Goal: Task Accomplishment & Management: Manage account settings

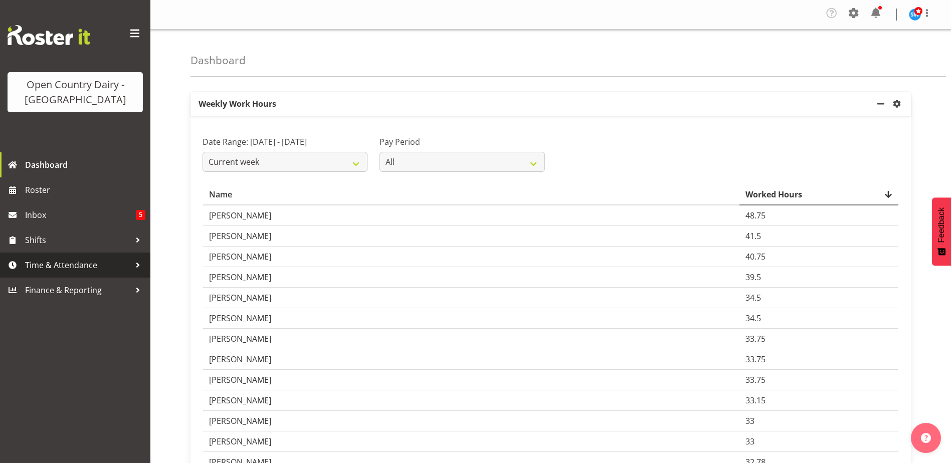
click at [49, 258] on span "Time & Attendance" at bounding box center [77, 265] width 105 height 15
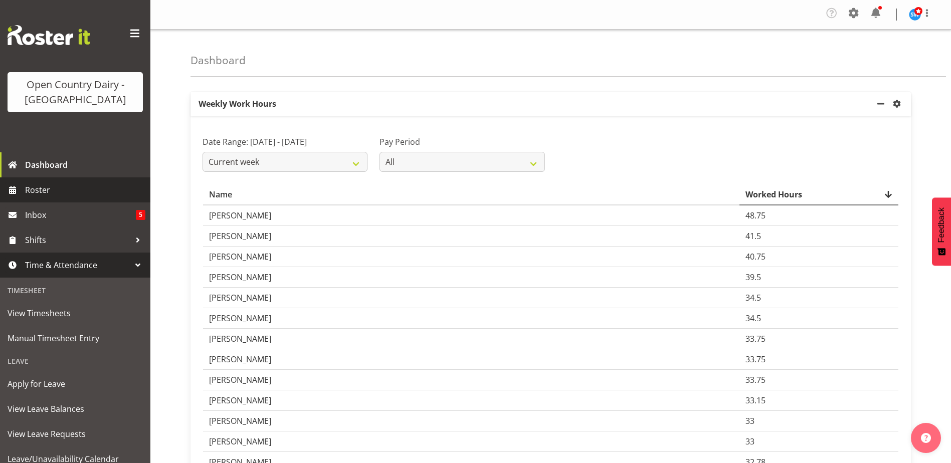
click at [36, 183] on span "Roster" at bounding box center [85, 189] width 120 height 15
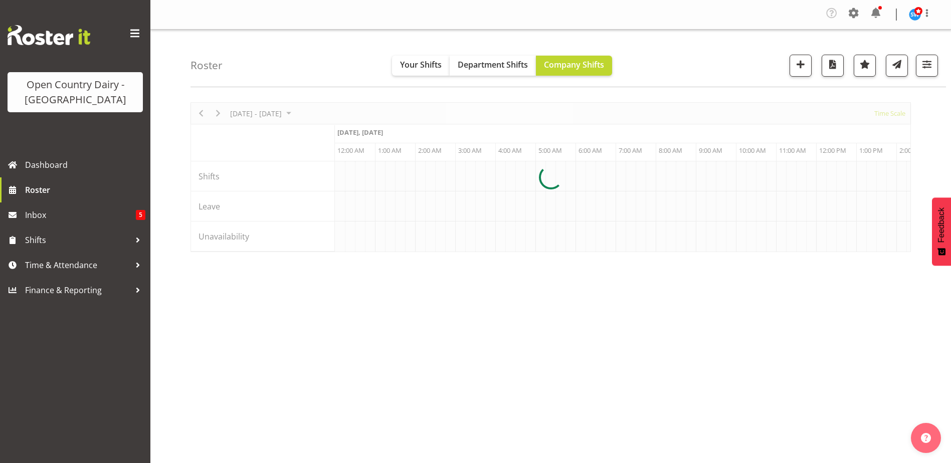
scroll to position [0, 2886]
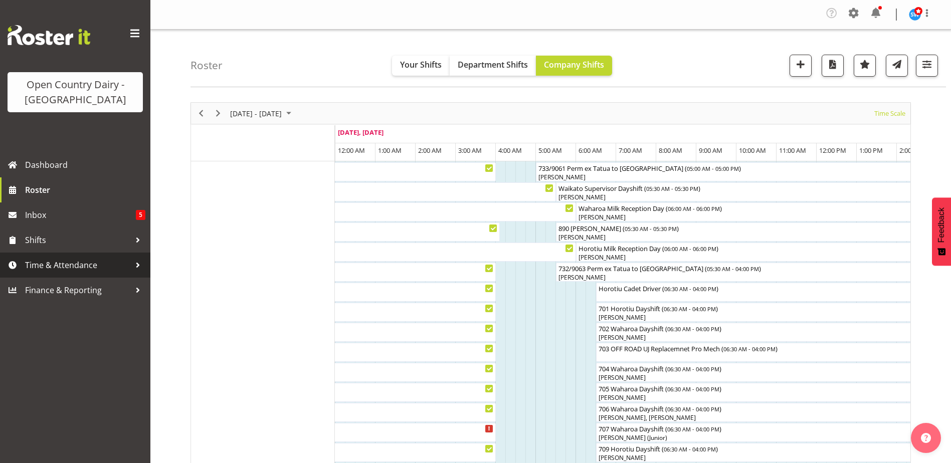
click at [82, 269] on span "Time & Attendance" at bounding box center [77, 265] width 105 height 15
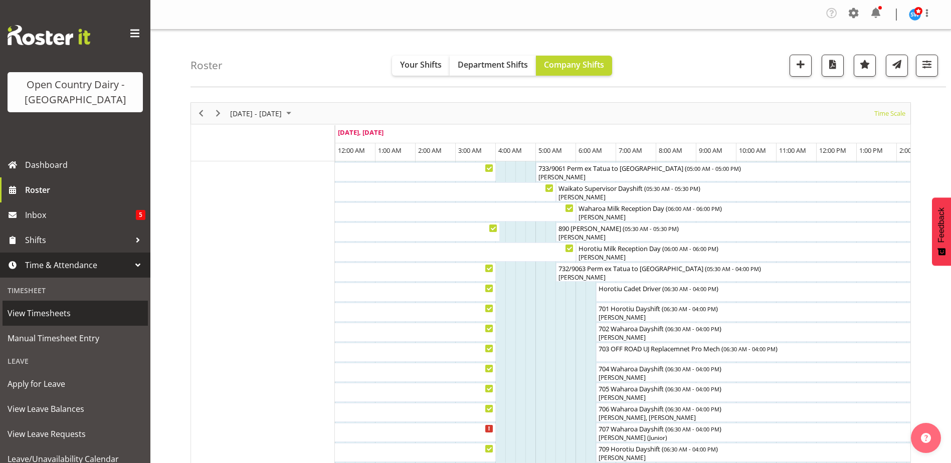
click at [57, 318] on span "View Timesheets" at bounding box center [75, 313] width 135 height 15
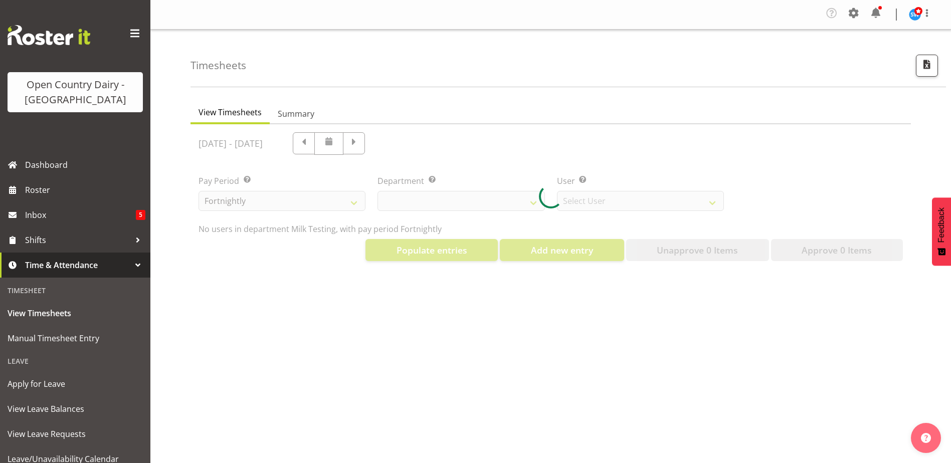
select select "733"
select select "7414"
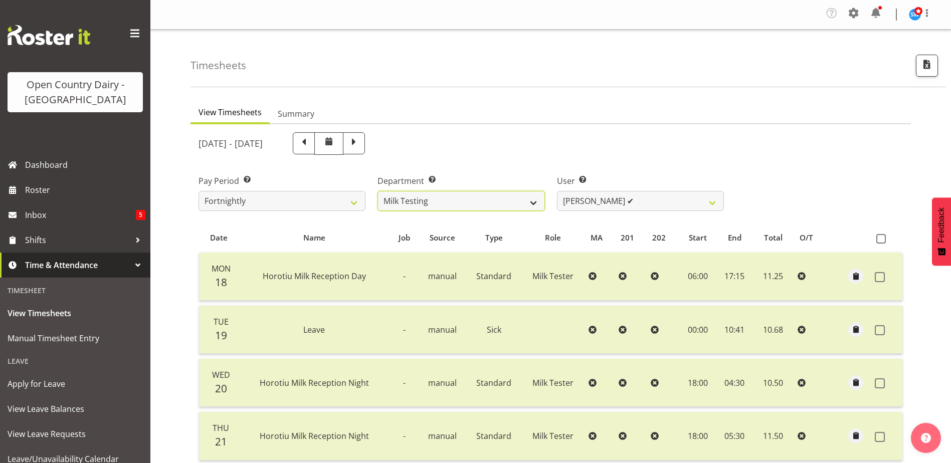
click at [533, 201] on select "701 702 703 704 705 706 707 708 709 710 711 712 713 714 715 716 717 718 719 720" at bounding box center [460, 201] width 167 height 20
select select "734"
click at [377, 191] on select "701 702 703 704 705 706 707 708 709 710 711 712 713 714 715 716 717 718 719 720" at bounding box center [460, 201] width 167 height 20
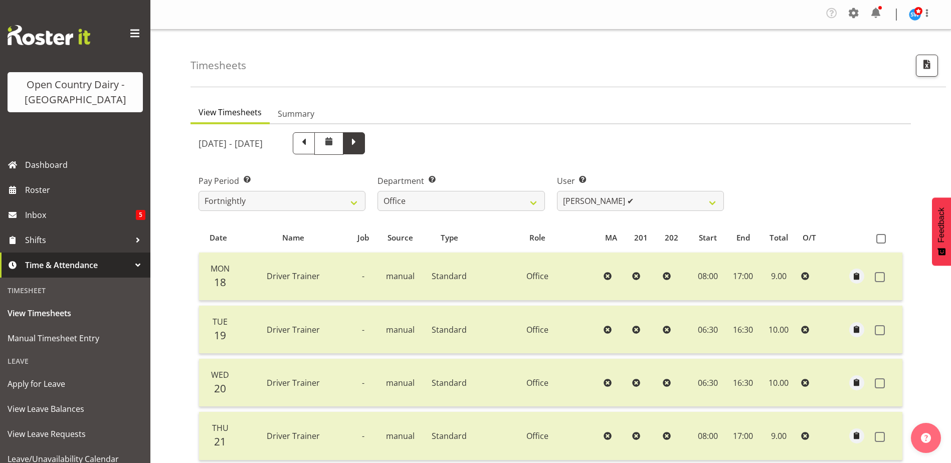
click at [360, 145] on span at bounding box center [353, 142] width 13 height 13
select select
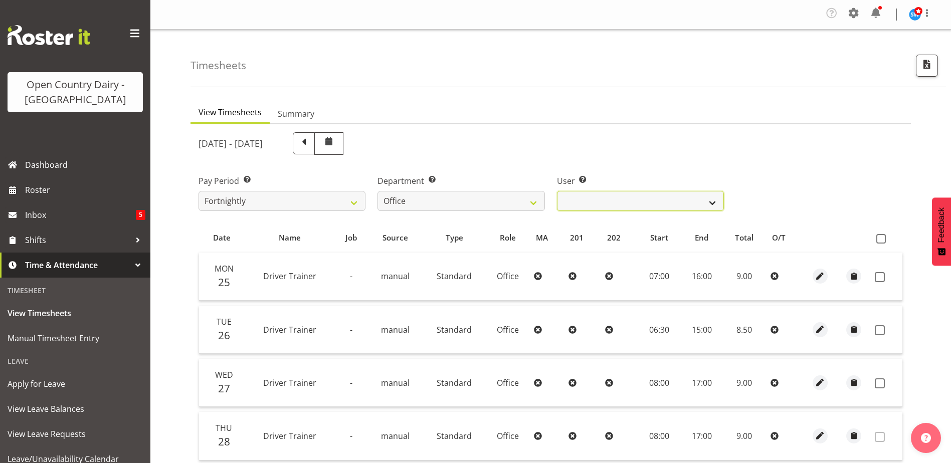
click at [693, 196] on select "Jason Porter ❌ Kelvin Forsman ❌ Leon Paki ❌ Mark Gudsell ❌ Milk Reception Wahar…" at bounding box center [640, 201] width 167 height 20
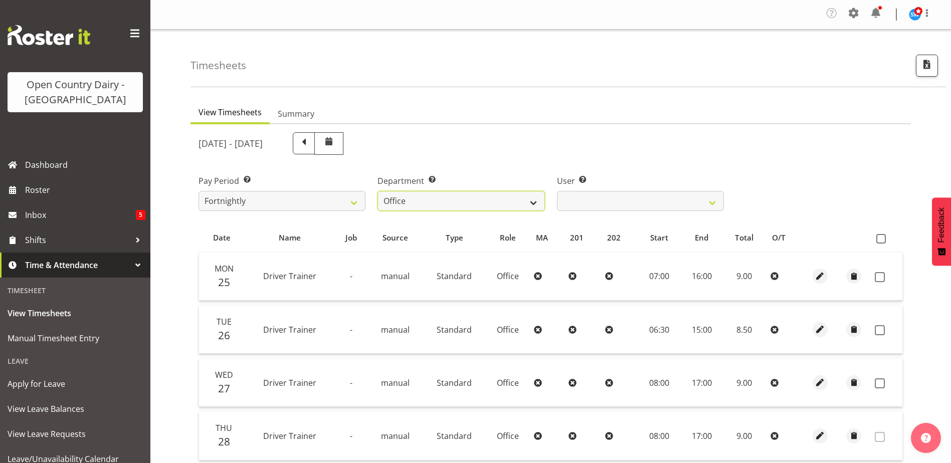
click at [484, 197] on select "701 702 703 704 705 706 707 708 709 710 711 712 713 714 715 716 717 718 719 720" at bounding box center [460, 201] width 167 height 20
click at [377, 191] on select "701 702 703 704 705 706 707 708 709 710 711 712 713 714 715 716 717 718 719 720" at bounding box center [460, 201] width 167 height 20
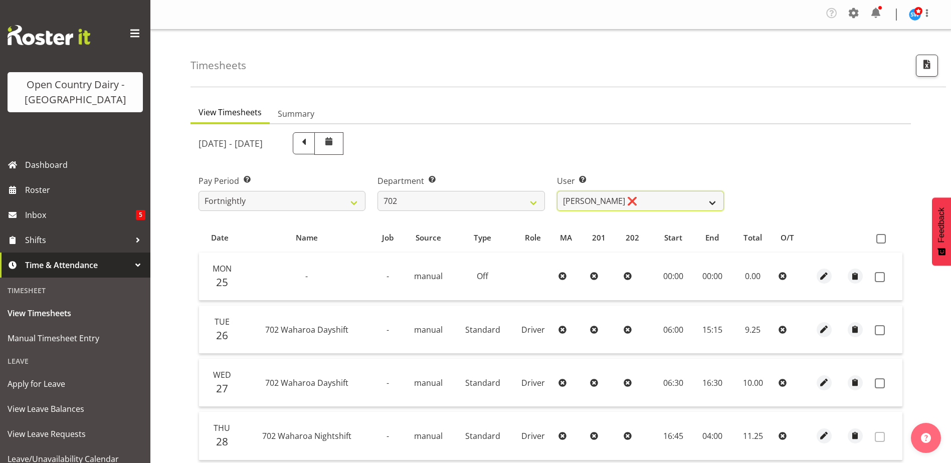
click at [634, 199] on select "Brian Riddle ❌ Denica Tapiki ❌ Nick Adlington ❌ Simon Phillpott ❌" at bounding box center [640, 201] width 167 height 20
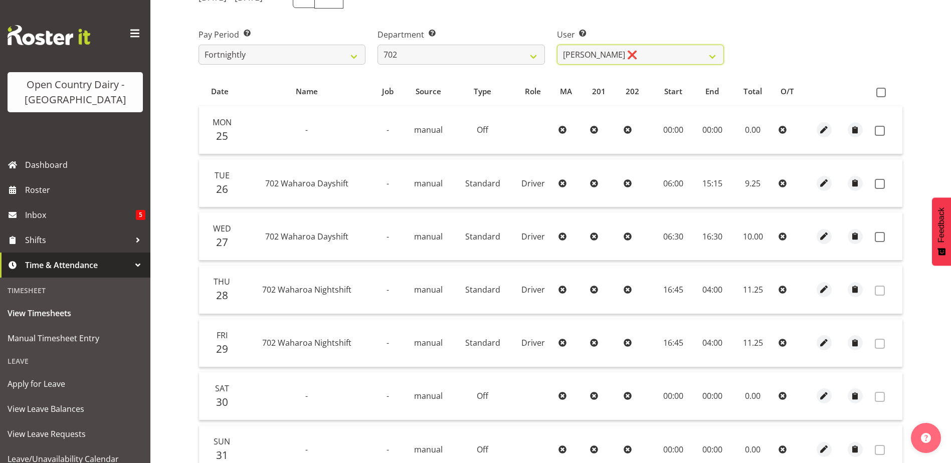
scroll to position [150, 0]
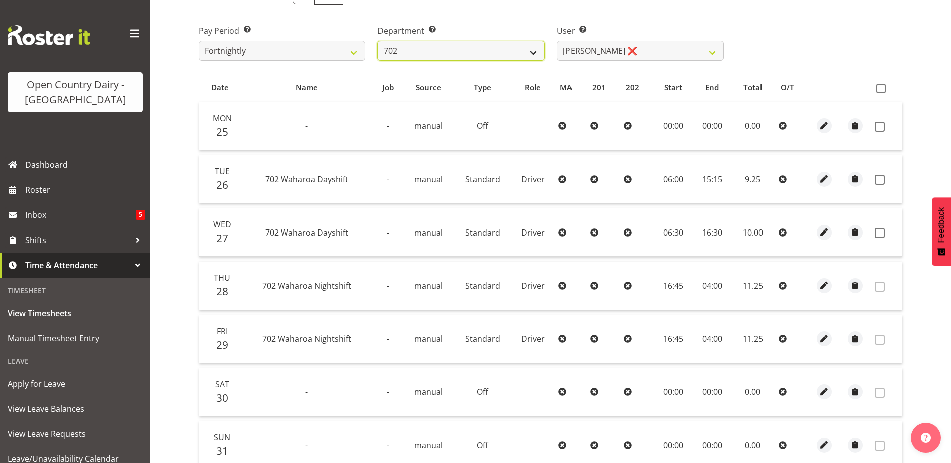
click at [498, 50] on select "701 702 703 704 705 706 707 708 709 710 711 712 713 714 715 716 717 718 719 720" at bounding box center [460, 51] width 167 height 20
click at [377, 41] on select "701 702 703 704 705 706 707 708 709 710 711 712 713 714 715 716 717 718 719 720" at bounding box center [460, 51] width 167 height 20
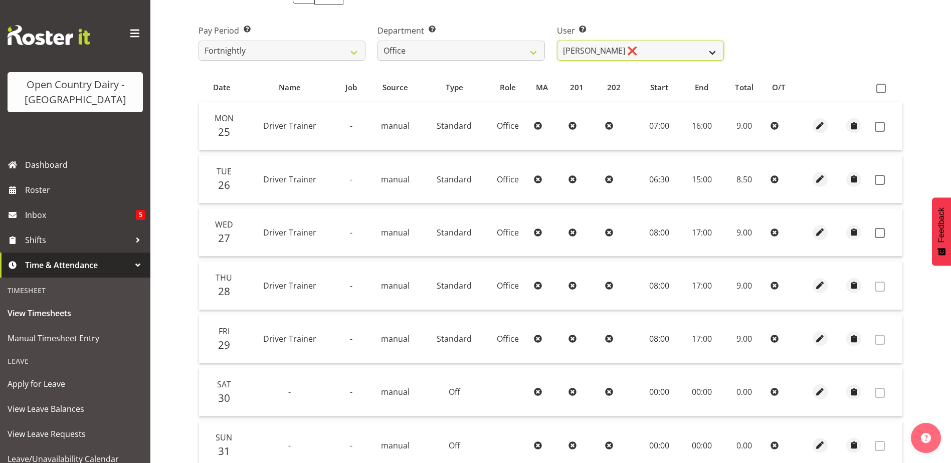
click at [634, 49] on select "Jason Porter ❌ Kelvin Forsman ❌ Leon Paki ❌ Mark Gudsell ❌ Milk Reception Wahar…" at bounding box center [640, 51] width 167 height 20
click at [472, 47] on select "701 702 703 704 705 706 707 708 709 710 711 712 713 714 715 716 717 718 719 720" at bounding box center [460, 51] width 167 height 20
click at [377, 41] on select "701 702 703 704 705 706 707 708 709 710 711 712 713 714 715 716 717 718 719 720" at bounding box center [460, 51] width 167 height 20
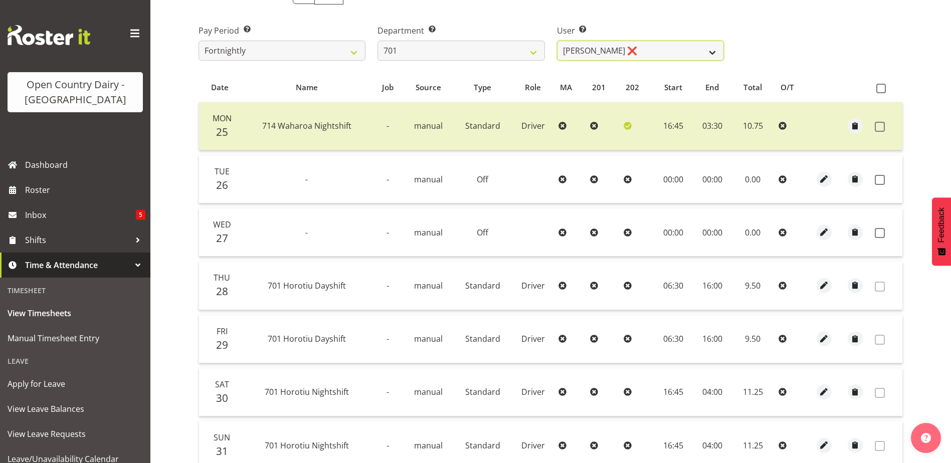
click at [656, 47] on select "Duncan Shirley ❌ Gagandeep Singh ❌ Johann Van Zyl ❌ John Cottingham ❌" at bounding box center [640, 51] width 167 height 20
click at [470, 46] on select "701 702 703 704 705 706 707 708 709 710 711 712 713 714 715 716 717 718 719 720" at bounding box center [460, 51] width 167 height 20
click at [377, 41] on select "701 702 703 704 705 706 707 708 709 710 711 712 713 714 715 716 717 718 719 720" at bounding box center [460, 51] width 167 height 20
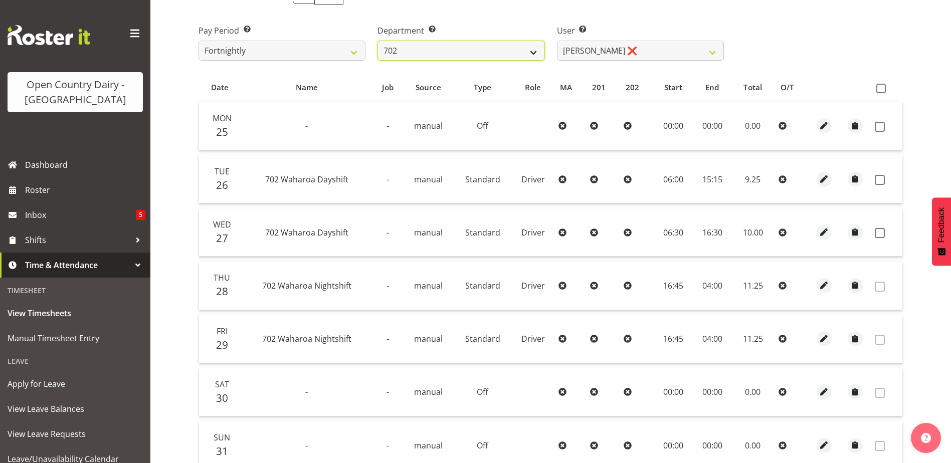
click at [453, 49] on select "701 702 703 704 705 706 707 708 709 710 711 712 713 714 715 716 717 718 719 720" at bounding box center [460, 51] width 167 height 20
select select "880"
click at [377, 41] on select "701 702 703 704 705 706 707 708 709 710 711 712 713 714 715 716 717 718 719 720" at bounding box center [460, 51] width 167 height 20
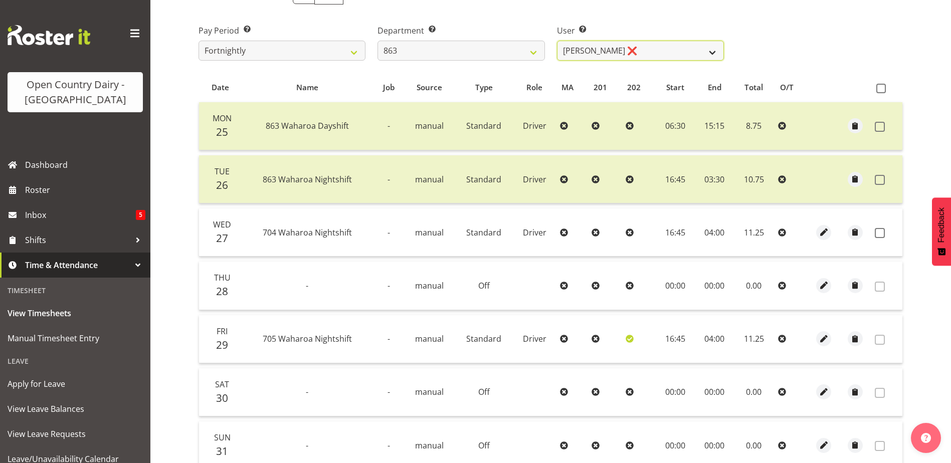
click at [645, 47] on select "Billy Walters ❌ Glyn Spiller ❌ Mike Paki ❌ Paul Bunyan ❌" at bounding box center [640, 51] width 167 height 20
click at [878, 234] on span at bounding box center [879, 233] width 10 height 10
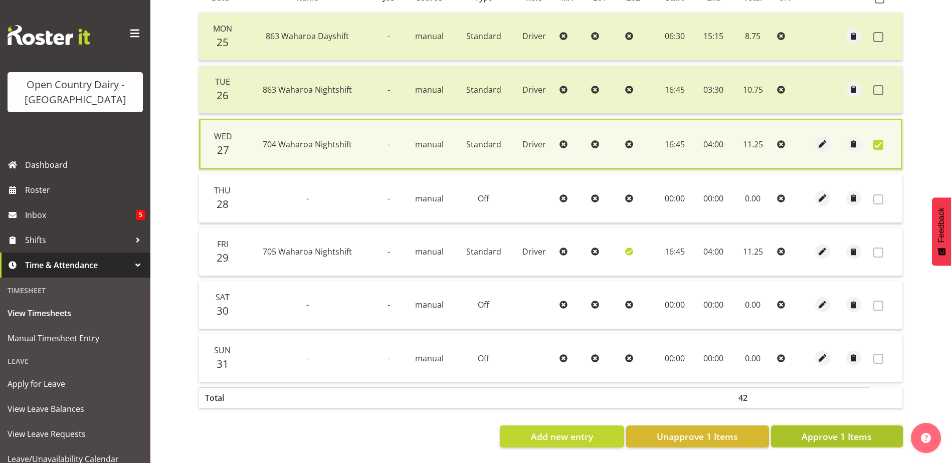
click at [856, 430] on span "Approve 1 Items" at bounding box center [836, 436] width 70 height 13
checkbox input "false"
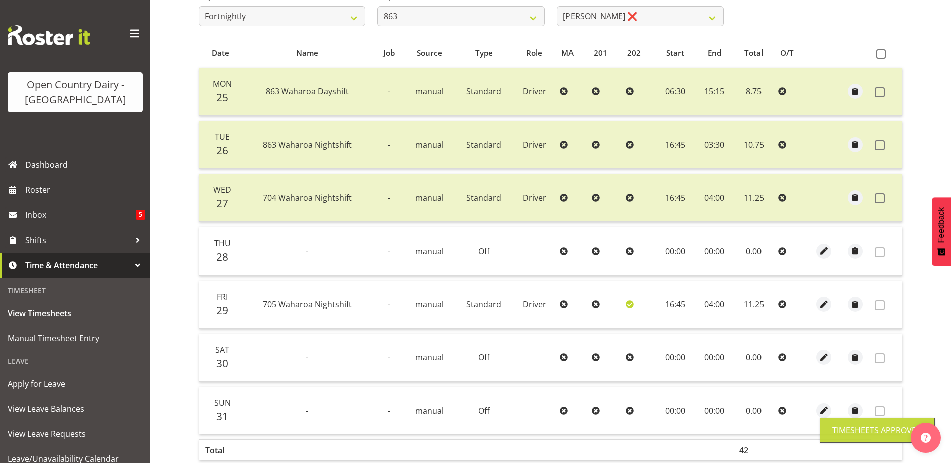
scroll to position [0, 0]
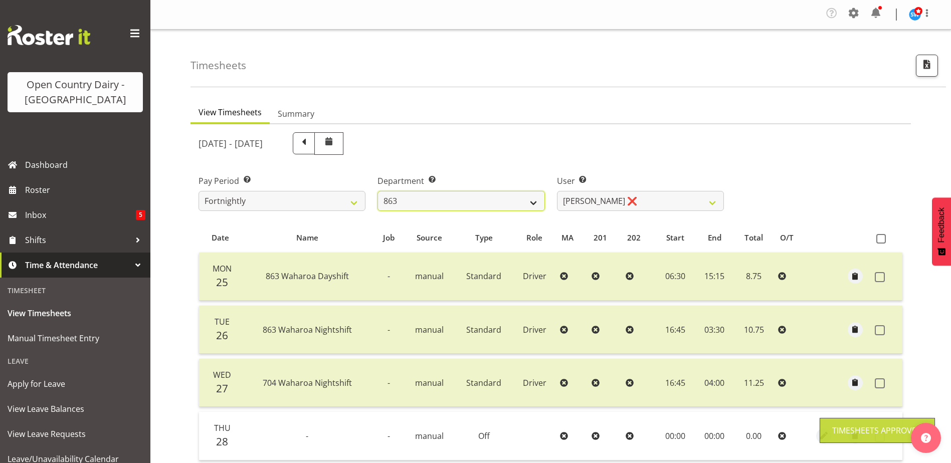
click at [455, 202] on select "701 702 703 704 705 706 707 708 709 710 711 712 713 714 715 716 717 718 719 720" at bounding box center [460, 201] width 167 height 20
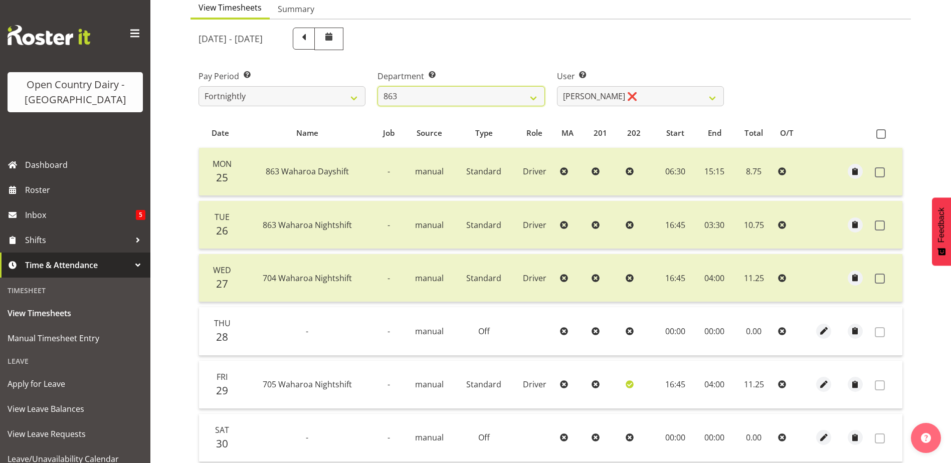
scroll to position [100, 0]
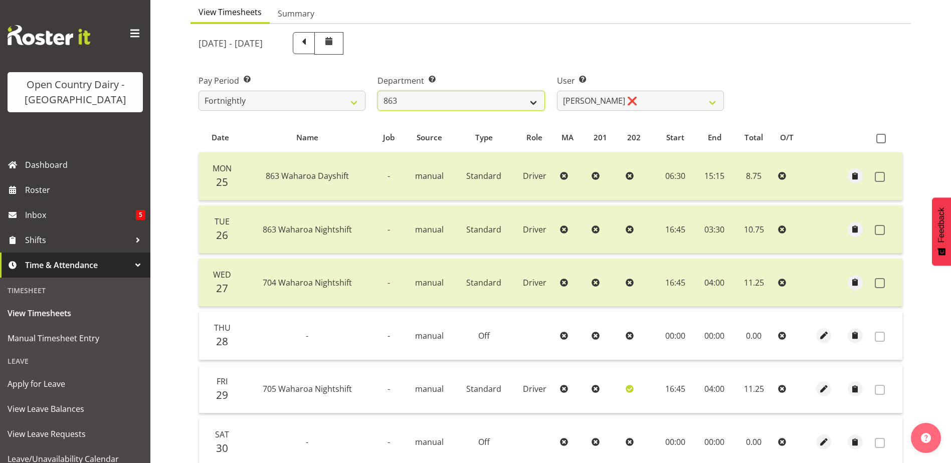
click at [442, 106] on select "701 702 703 704 705 706 707 708 709 710 711 712 713 714 715 716 717 718 719 720" at bounding box center [460, 101] width 167 height 20
click at [377, 91] on select "701 702 703 704 705 706 707 708 709 710 711 712 713 714 715 716 717 718 719 720" at bounding box center [460, 101] width 167 height 20
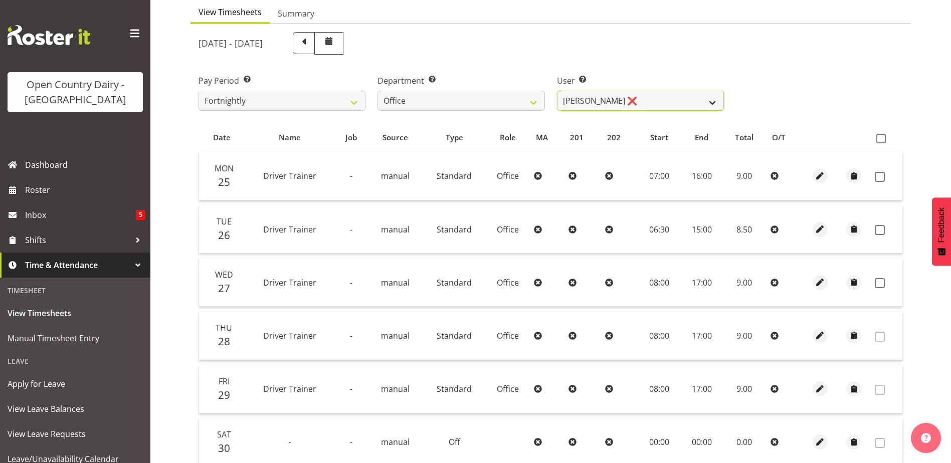
click at [621, 97] on select "Jason Porter ❌ Kelvin Forsman ❌ Leon Paki ❌ Mark Gudsell ❌ Milk Reception Wahar…" at bounding box center [640, 101] width 167 height 20
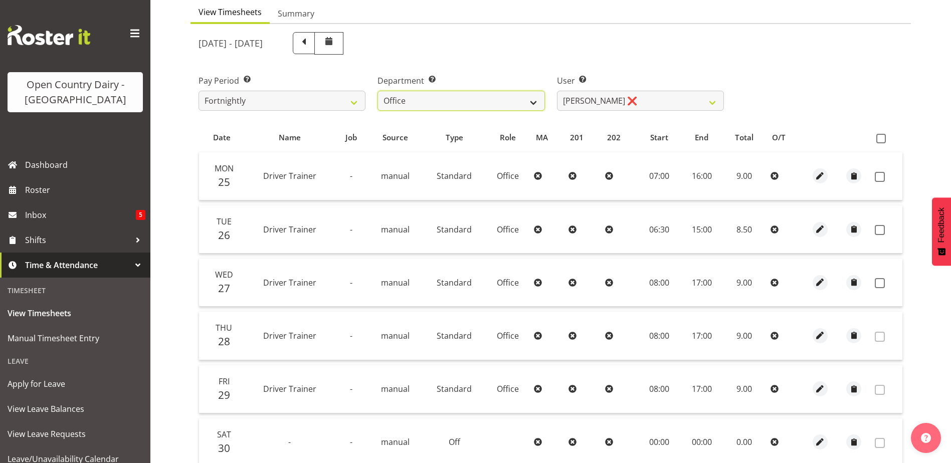
click at [484, 101] on select "701 702 703 704 705 706 707 708 709 710 711 712 713 714 715 716 717 718 719 720" at bounding box center [460, 101] width 167 height 20
select select "832"
click at [377, 91] on select "701 702 703 704 705 706 707 708 709 710 711 712 713 714 715 716 717 718 719 720" at bounding box center [460, 101] width 167 height 20
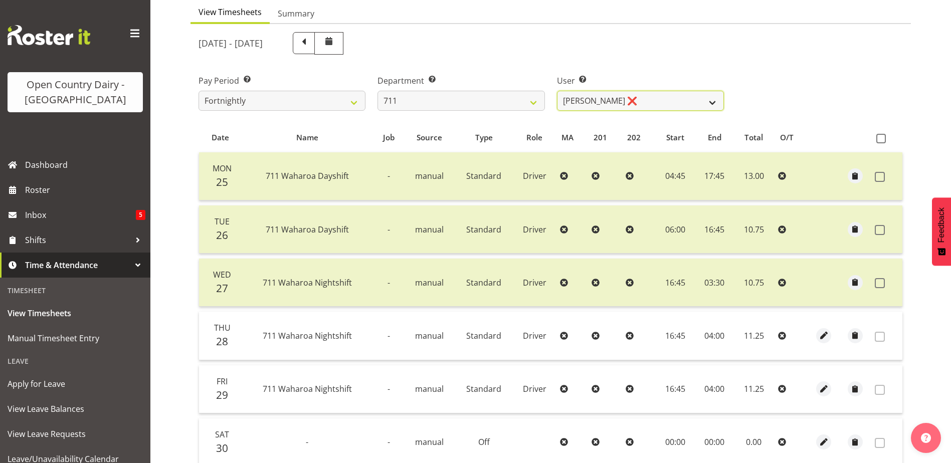
click at [686, 94] on select "Baz Morgan ❌ Gerard Cavanagh ❌ Tyrone Lawry ❌" at bounding box center [640, 101] width 167 height 20
select select "10409"
click at [557, 91] on select "Baz Morgan ❌ Gerard Cavanagh ❌ Tyrone Lawry ❌" at bounding box center [640, 101] width 167 height 20
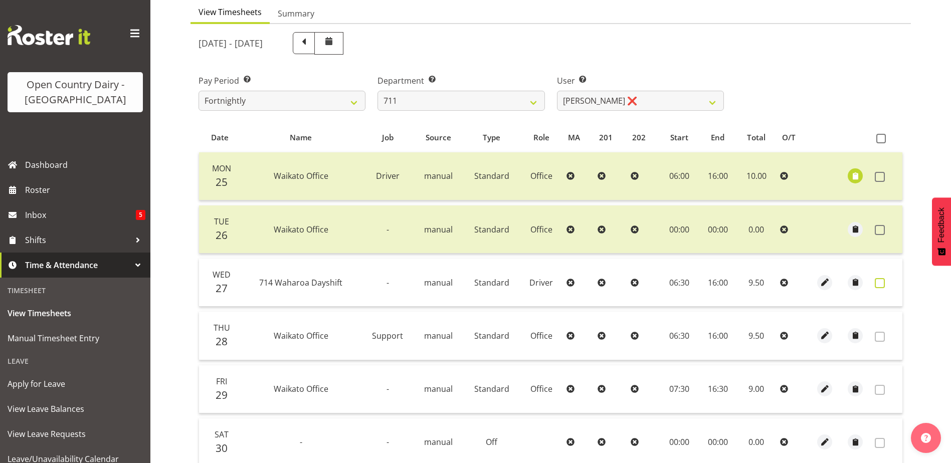
click at [883, 283] on span at bounding box center [879, 283] width 10 height 10
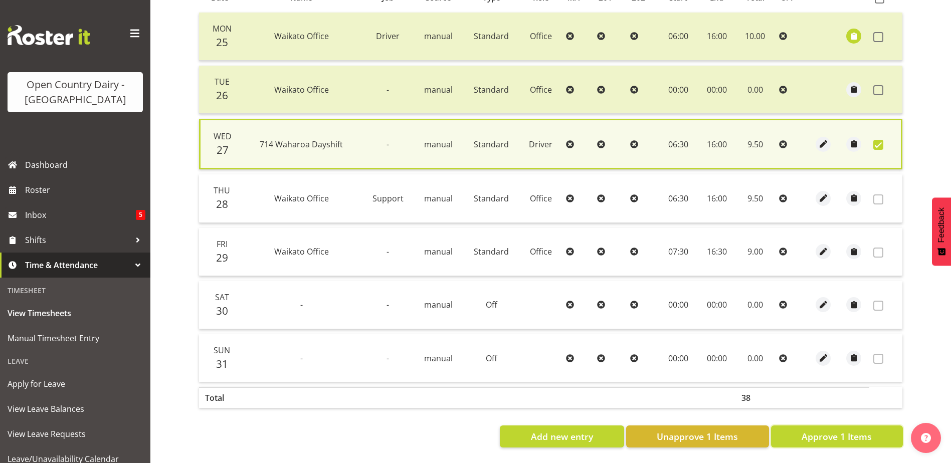
click at [875, 428] on button "Approve 1 Items" at bounding box center [837, 436] width 132 height 22
checkbox input "false"
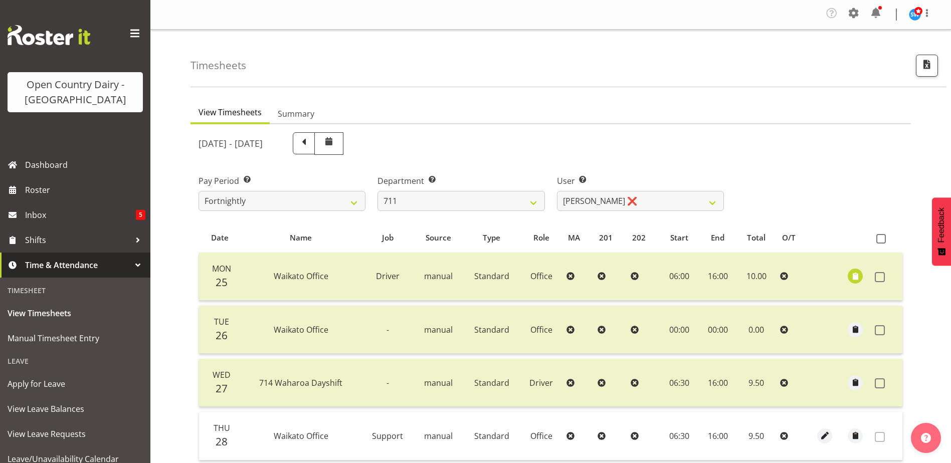
scroll to position [150, 0]
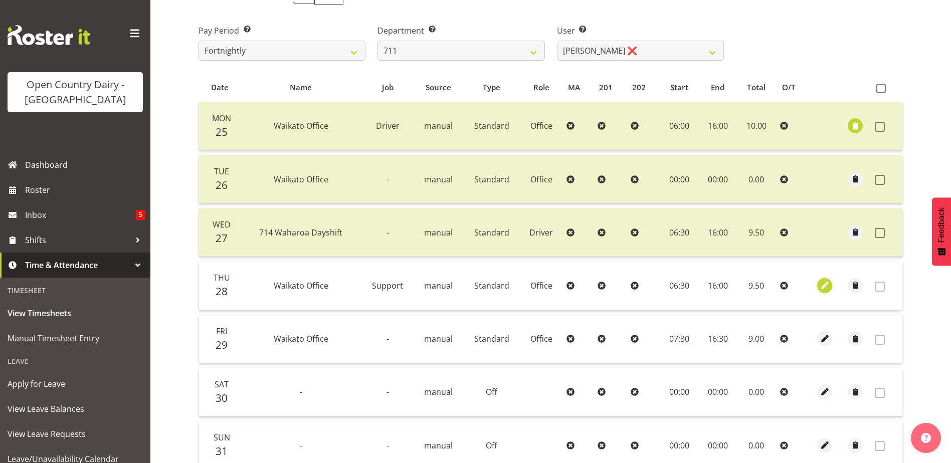
click at [821, 286] on span "button" at bounding box center [825, 286] width 12 height 12
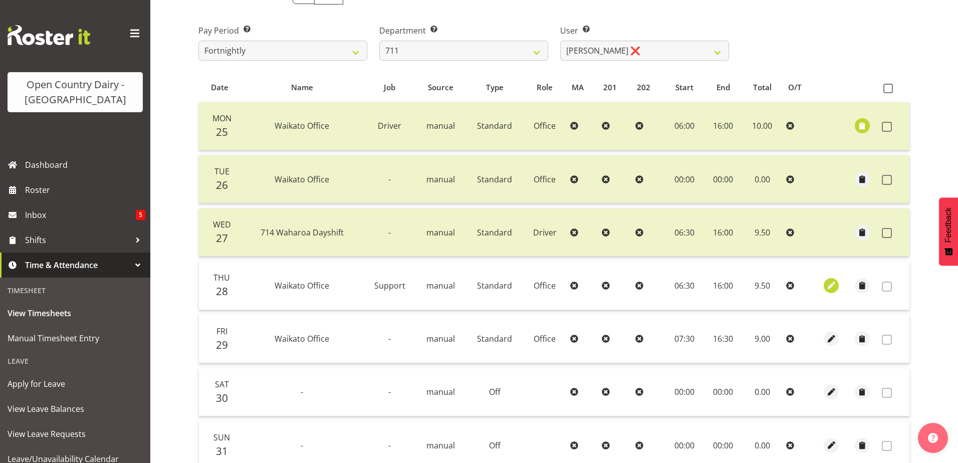
select select "1169"
select select "Standard"
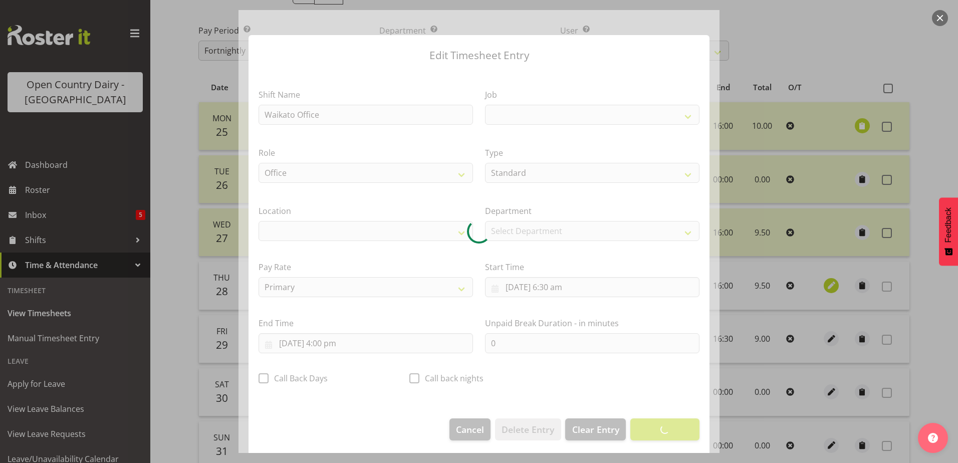
select select
select select "9241"
select select "1054"
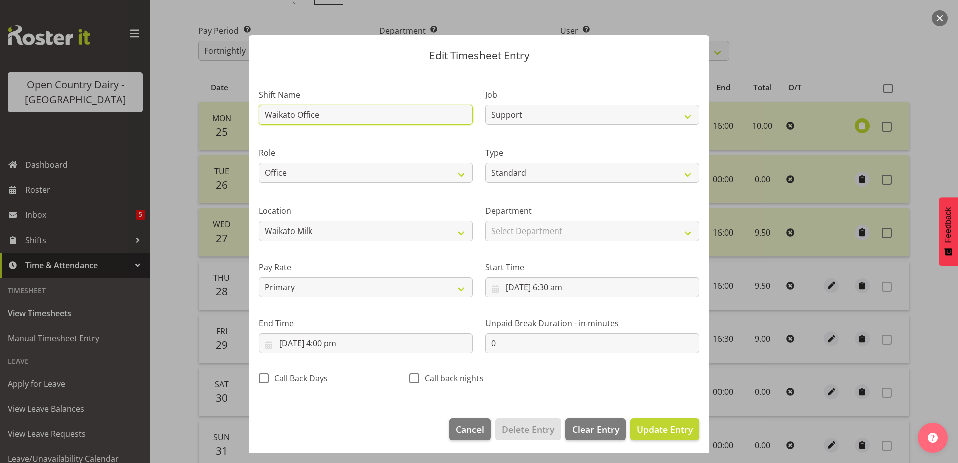
drag, startPoint x: 325, startPoint y: 114, endPoint x: 216, endPoint y: 111, distance: 108.3
click at [216, 111] on div "Edit Timesheet Entry Shift Name Waikato Office Job Driver Driver supervisor Sup…" at bounding box center [479, 231] width 958 height 463
type input "702 Waharoa Dayshift"
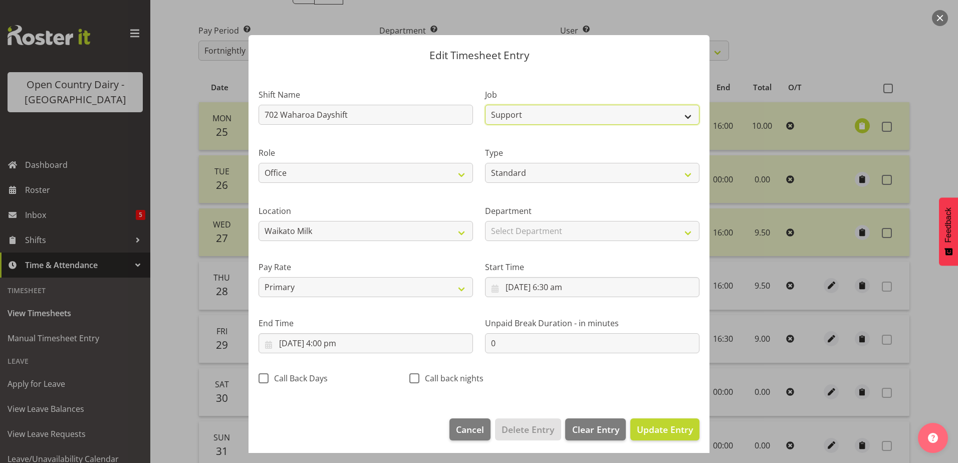
click at [567, 113] on select "Driver Driver supervisor Support" at bounding box center [592, 115] width 214 height 20
select select "9052"
click at [485, 105] on select "Driver Driver supervisor Support" at bounding box center [592, 115] width 214 height 20
click at [396, 169] on select "Driver Driver Buddy HSR Office" at bounding box center [366, 173] width 214 height 20
select select "1166"
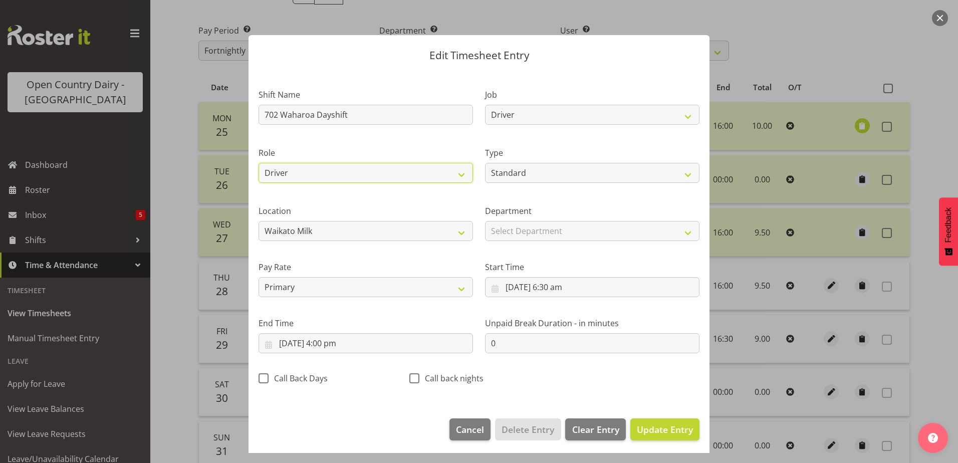
click at [259, 163] on select "Driver Driver Buddy HSR Office" at bounding box center [366, 173] width 214 height 20
click at [680, 428] on span "Update Entry" at bounding box center [665, 429] width 56 height 12
